Goal: Task Accomplishment & Management: Manage account settings

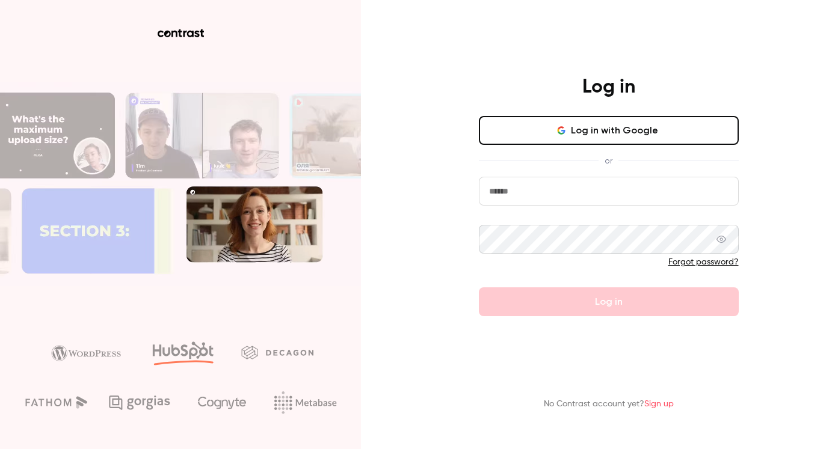
click at [576, 127] on button "Log in with Google" at bounding box center [609, 130] width 260 height 29
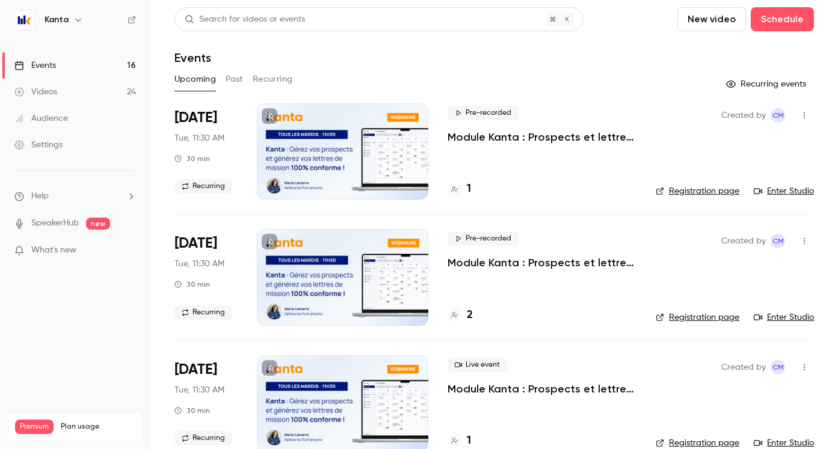
click at [69, 22] on div "Kanta" at bounding box center [81, 20] width 73 height 14
click at [60, 150] on div "Settings" at bounding box center [38, 145] width 48 height 12
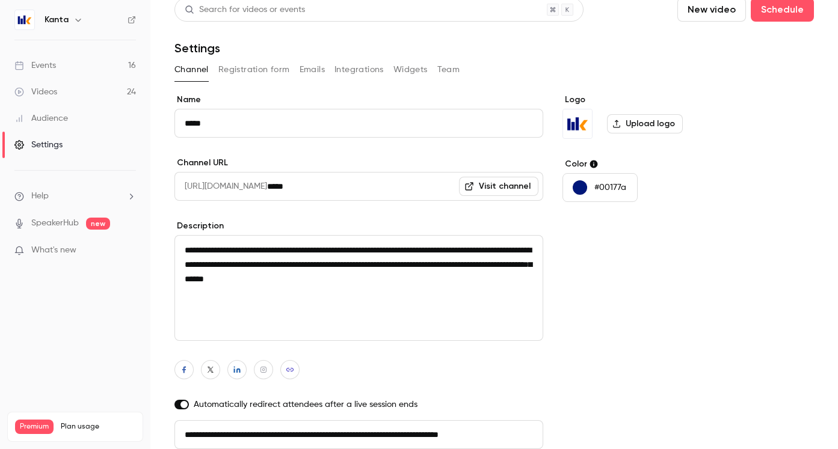
scroll to position [0, 27]
click at [449, 67] on button "Team" at bounding box center [448, 69] width 23 height 19
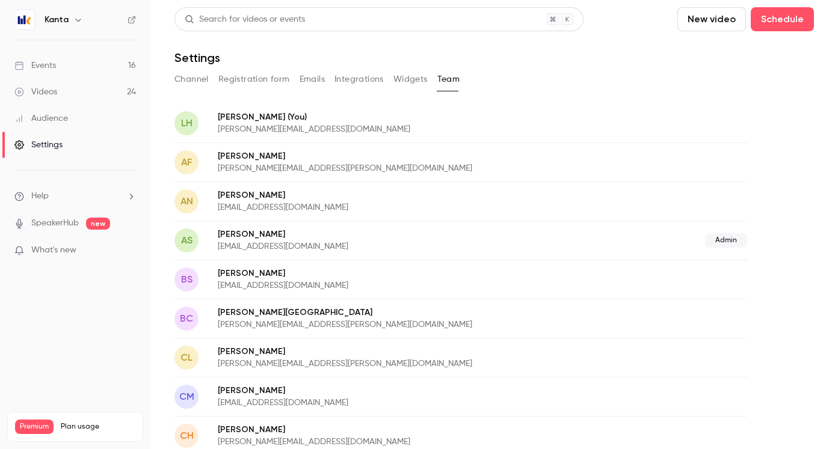
click at [268, 81] on button "Registration form" at bounding box center [254, 79] width 72 height 19
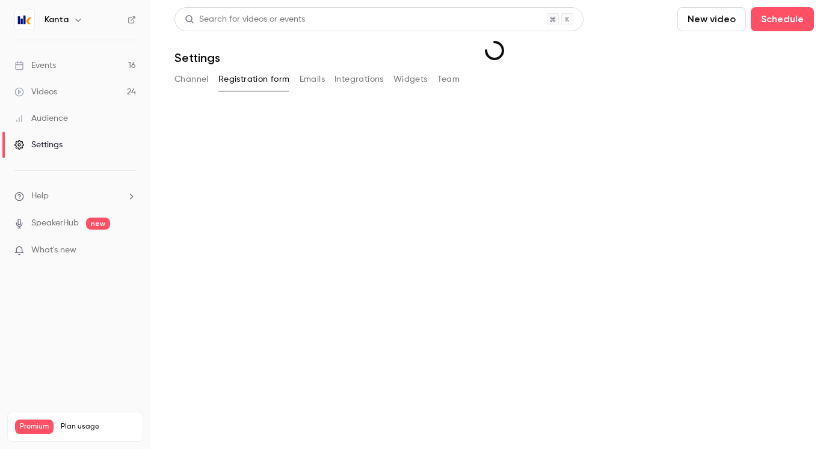
click at [319, 81] on button "Emails" at bounding box center [312, 79] width 25 height 19
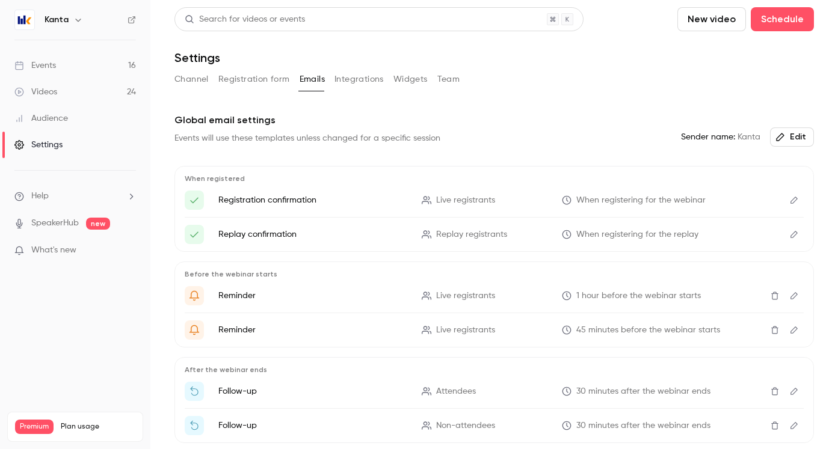
click at [354, 81] on button "Integrations" at bounding box center [358, 79] width 49 height 19
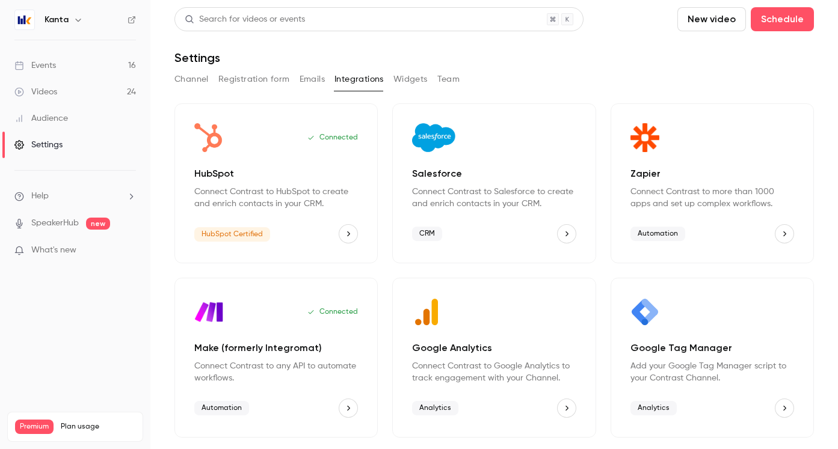
click at [317, 81] on button "Emails" at bounding box center [312, 79] width 25 height 19
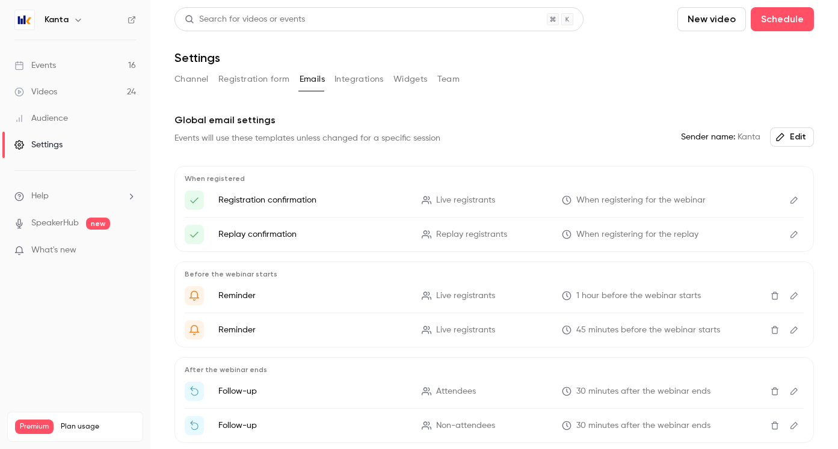
click at [351, 83] on button "Integrations" at bounding box center [358, 79] width 49 height 19
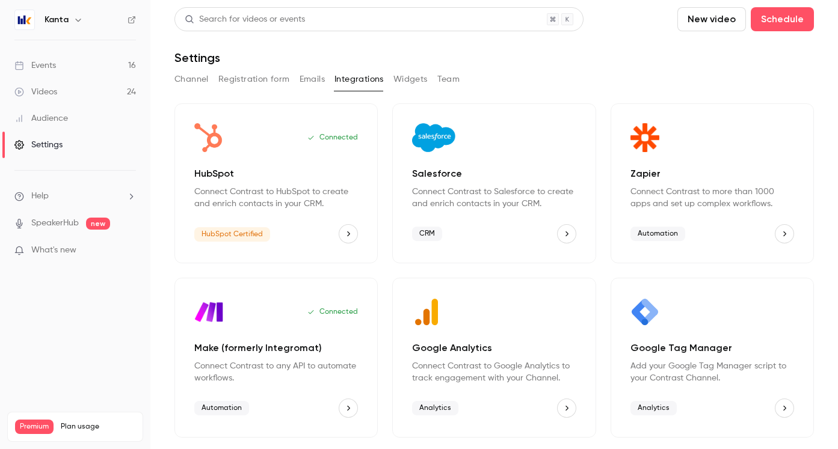
click at [69, 24] on div "Kanta" at bounding box center [81, 20] width 73 height 14
click at [75, 21] on icon "button" at bounding box center [78, 20] width 10 height 10
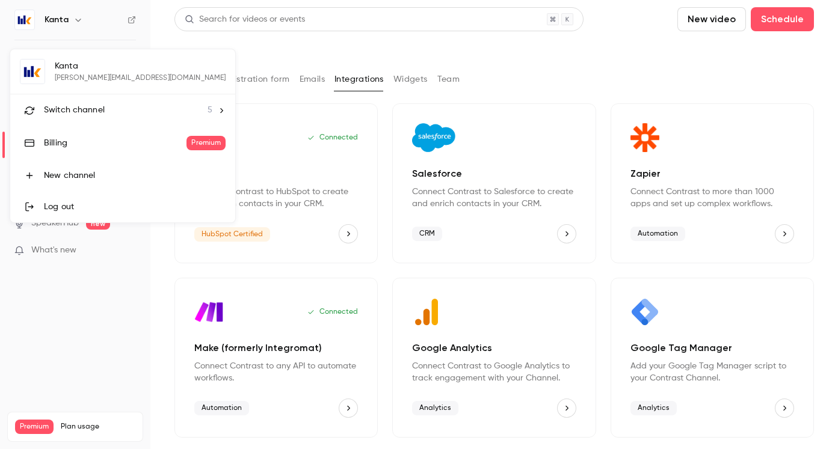
click at [97, 81] on div "Kanta [EMAIL_ADDRESS][DOMAIN_NAME] Switch channel 5 Billing Premium New channel…" at bounding box center [122, 135] width 225 height 173
click at [96, 208] on div "Log out" at bounding box center [135, 207] width 182 height 12
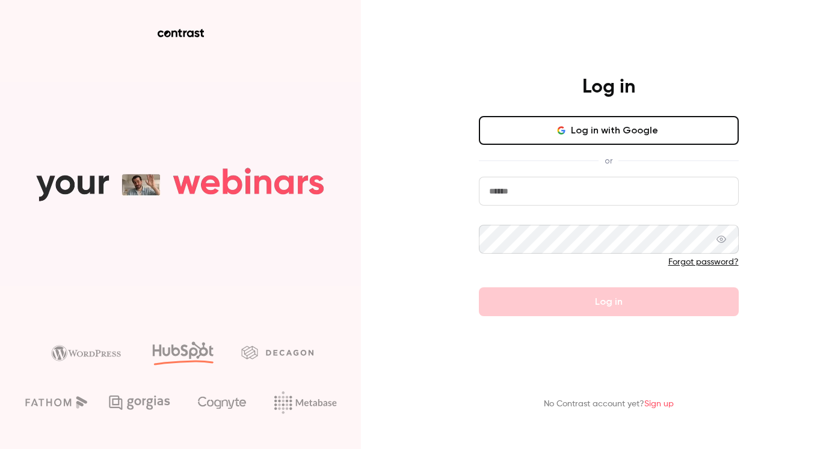
click at [725, 263] on link "Forgot password?" at bounding box center [703, 262] width 70 height 8
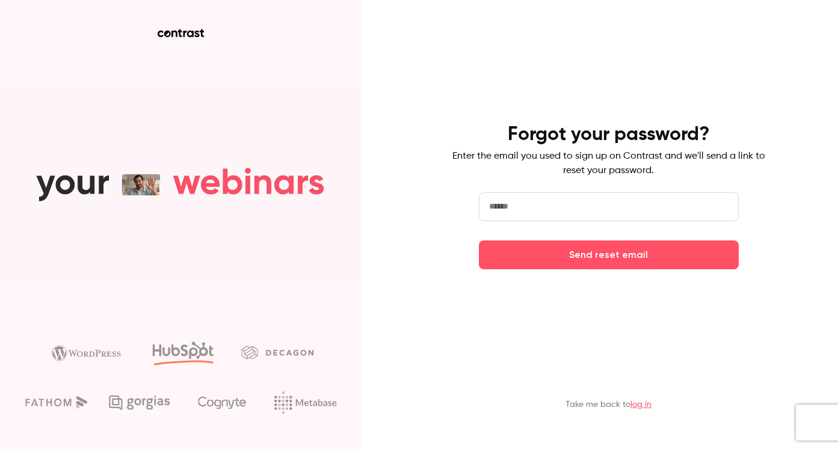
click at [575, 212] on input "email" at bounding box center [609, 206] width 260 height 29
type input "**********"
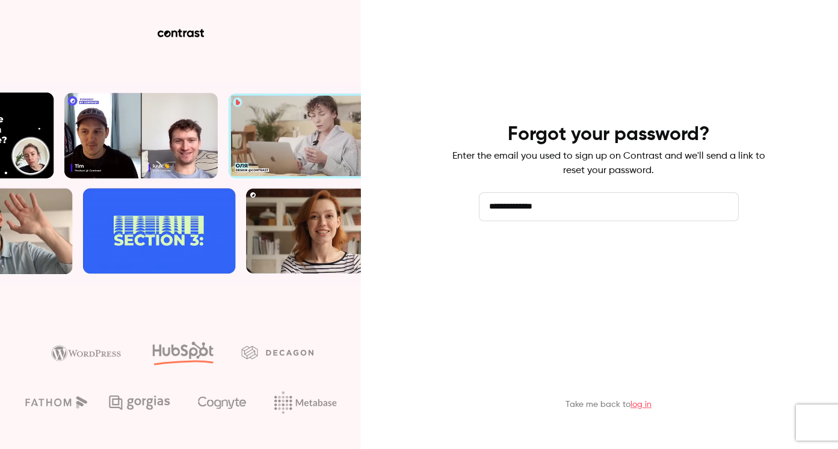
click at [561, 250] on button "Send reset email" at bounding box center [609, 255] width 260 height 29
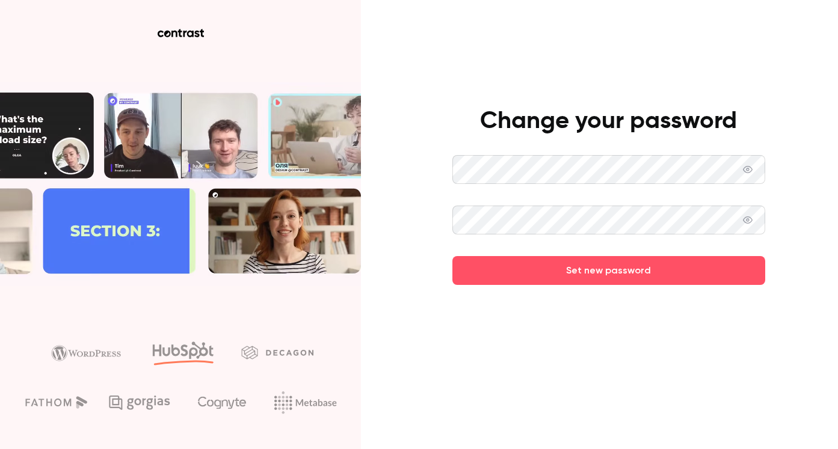
click at [749, 218] on icon at bounding box center [748, 220] width 10 height 10
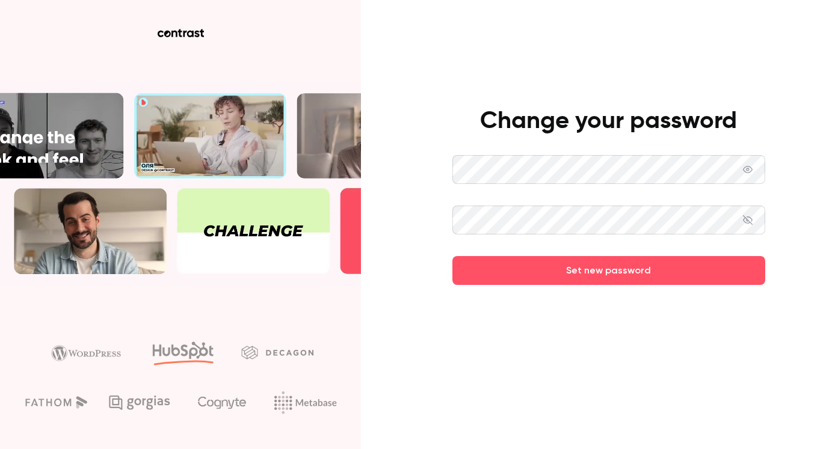
click at [748, 168] on icon at bounding box center [748, 169] width 10 height 7
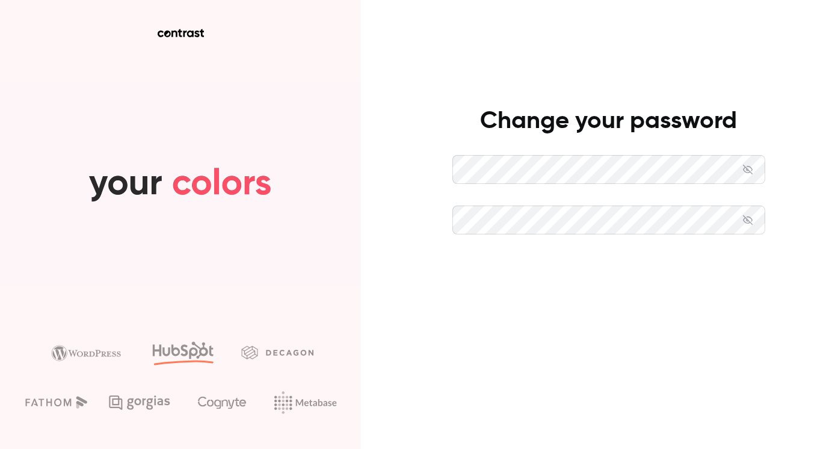
click at [638, 265] on button "Set new password" at bounding box center [608, 270] width 313 height 29
